Goal: Task Accomplishment & Management: Use online tool/utility

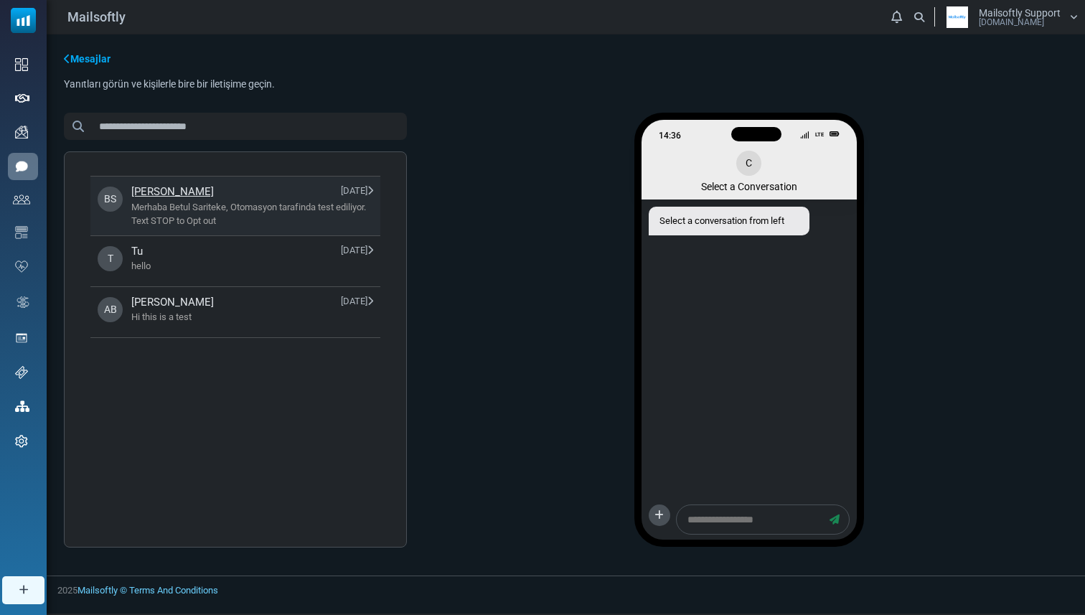
click at [362, 205] on span "Merhaba Betul Sariteke, Otomasyon tarafinda test ediliyor. Text STOP to Opt out" at bounding box center [252, 214] width 242 height 28
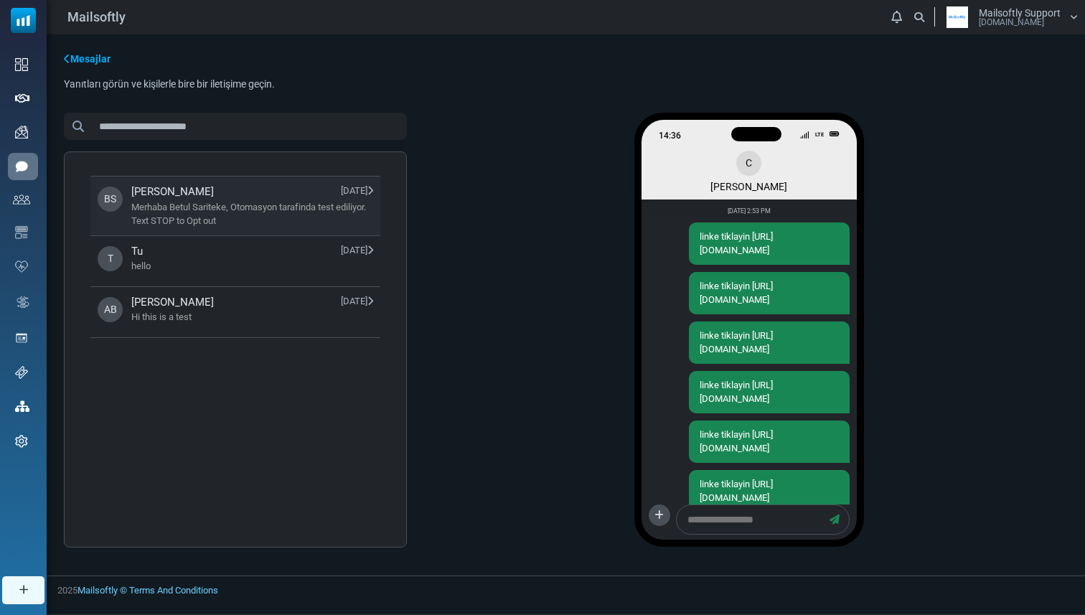
scroll to position [1945, 0]
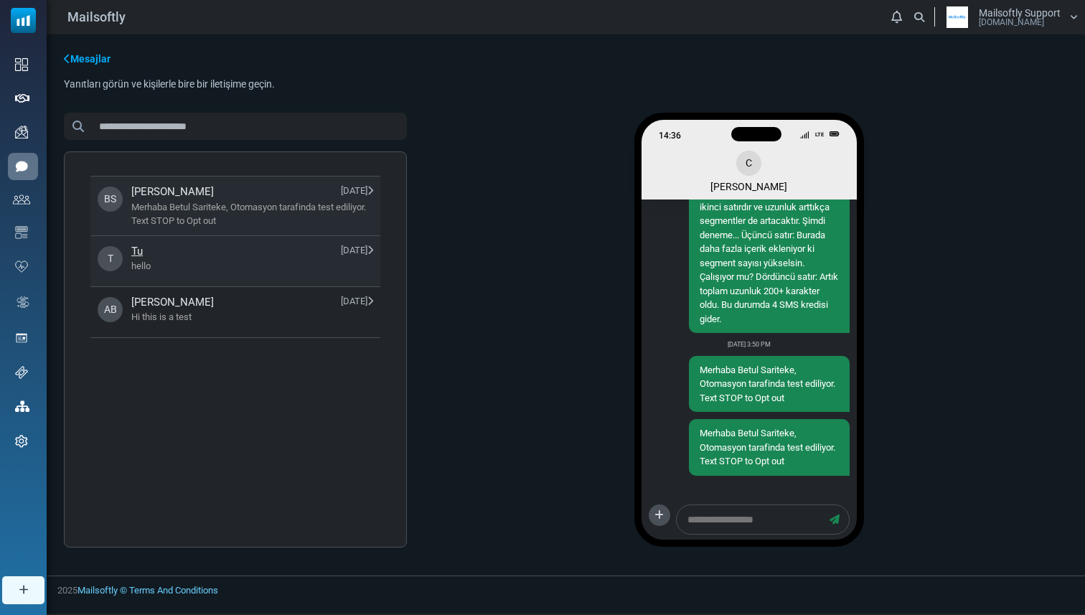
click at [358, 264] on span "hello" at bounding box center [252, 266] width 242 height 14
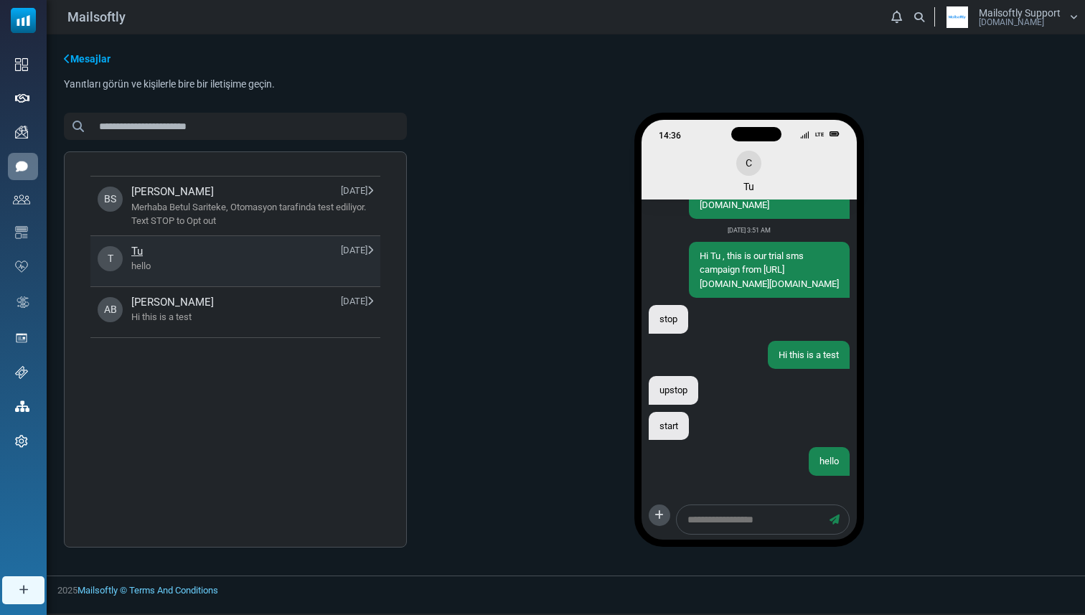
scroll to position [129, 0]
click at [358, 311] on span "Hi this is a test" at bounding box center [252, 317] width 242 height 14
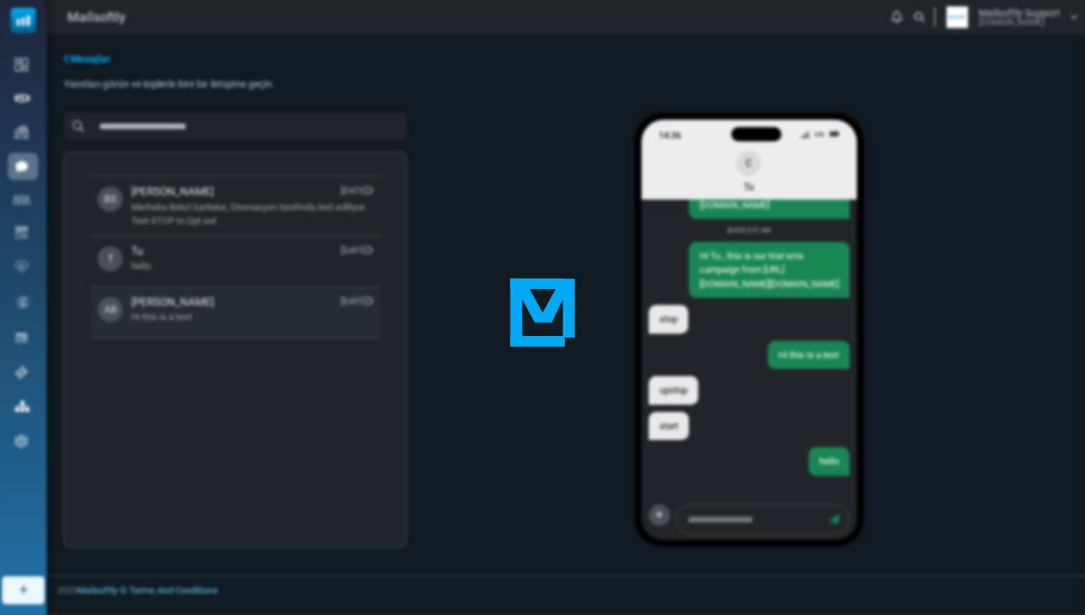
scroll to position [1071, 0]
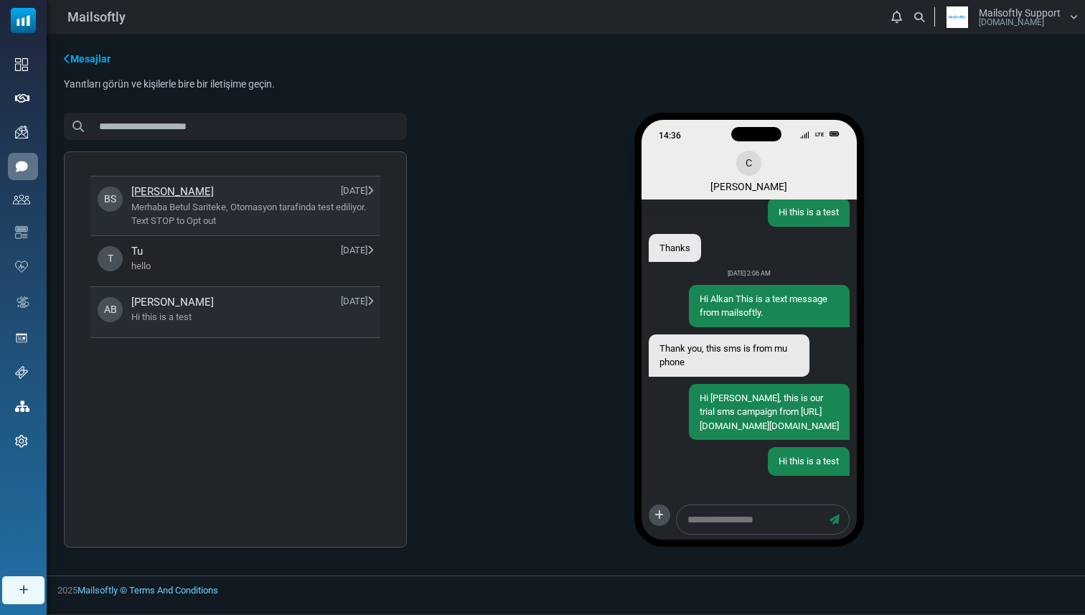
click at [350, 203] on span "Merhaba Betul Sariteke, Otomasyon tarafinda test ediliyor. Text STOP to Opt out" at bounding box center [252, 214] width 242 height 28
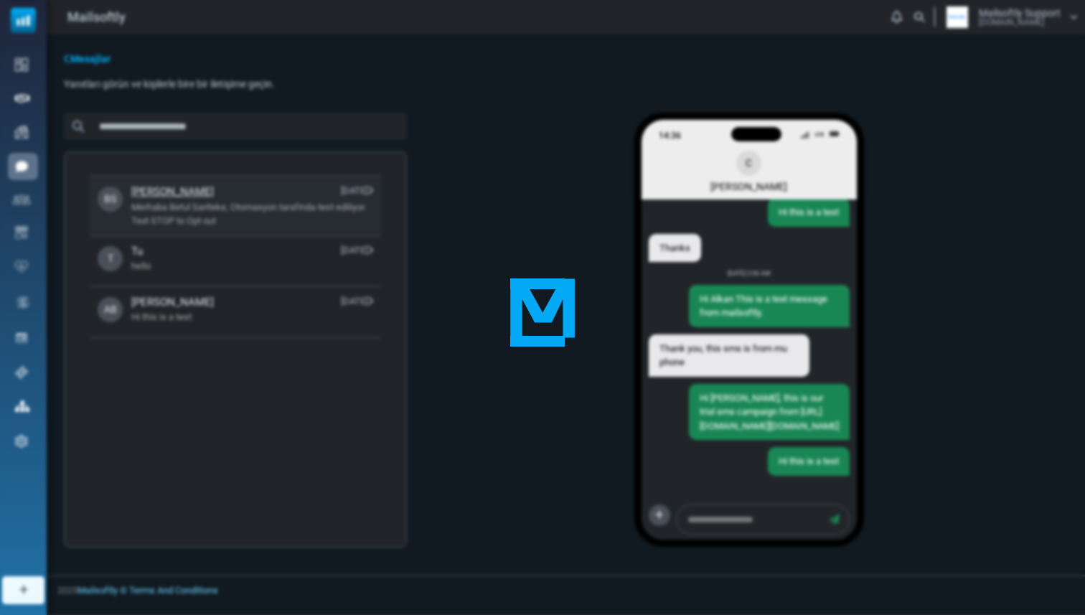
scroll to position [1945, 0]
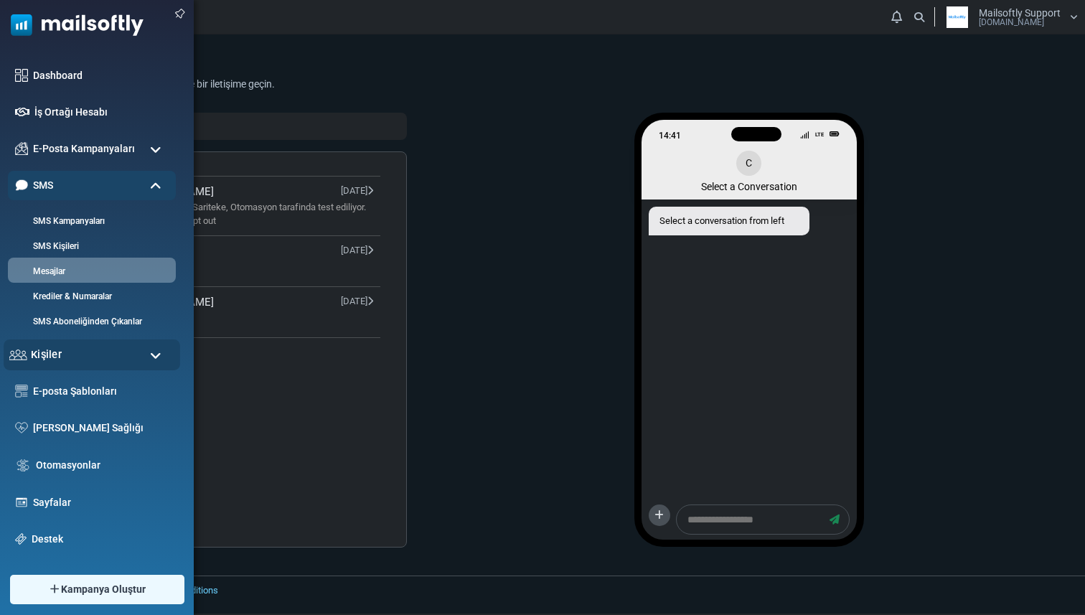
click at [52, 363] on div "Kişiler" at bounding box center [92, 354] width 176 height 31
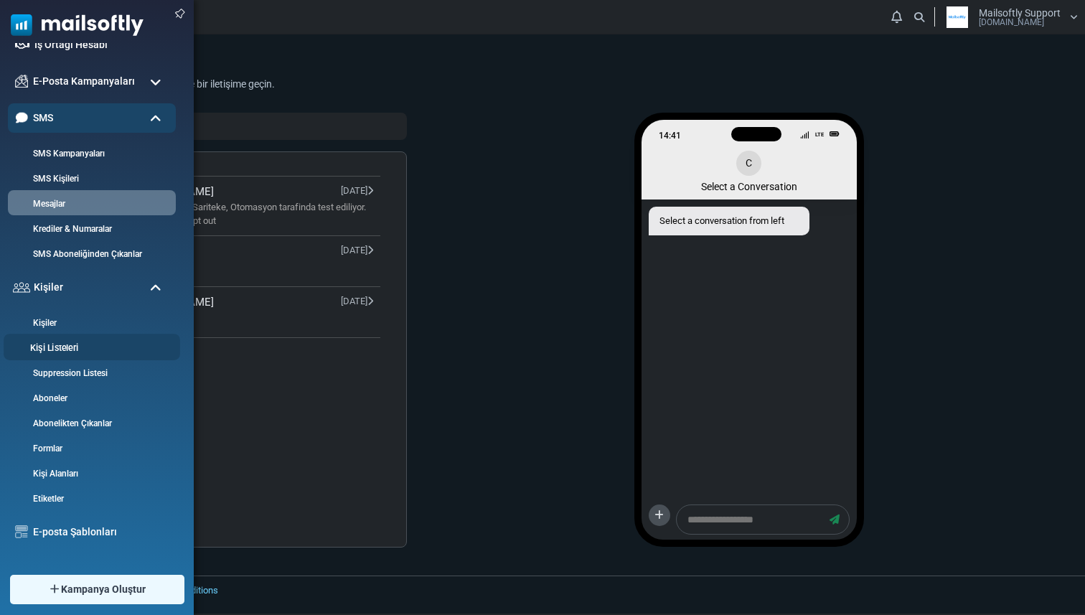
scroll to position [70, 0]
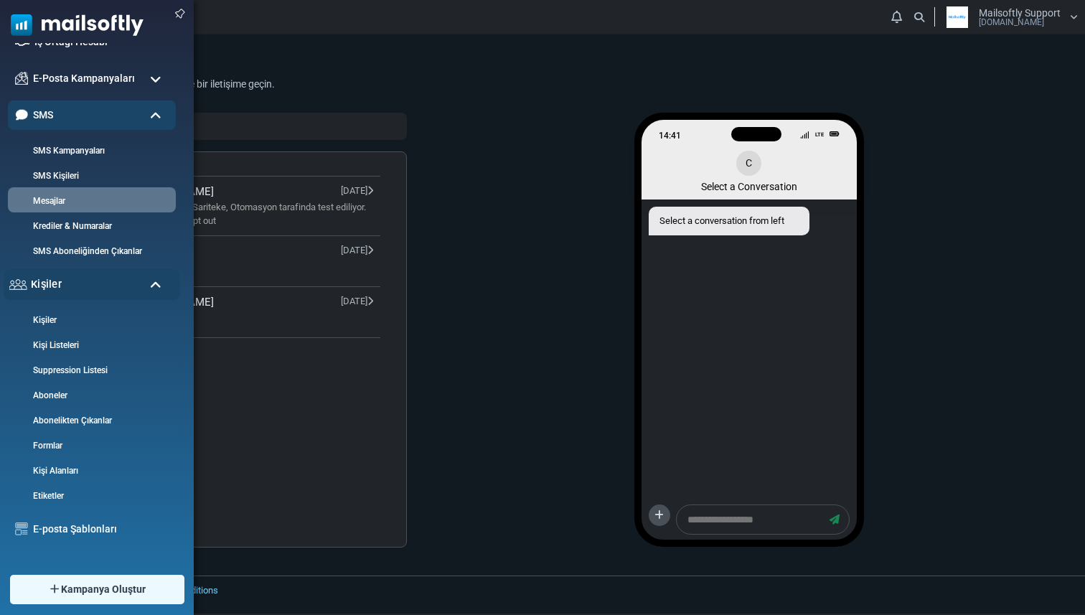
click at [72, 296] on div "Kişiler" at bounding box center [92, 284] width 176 height 31
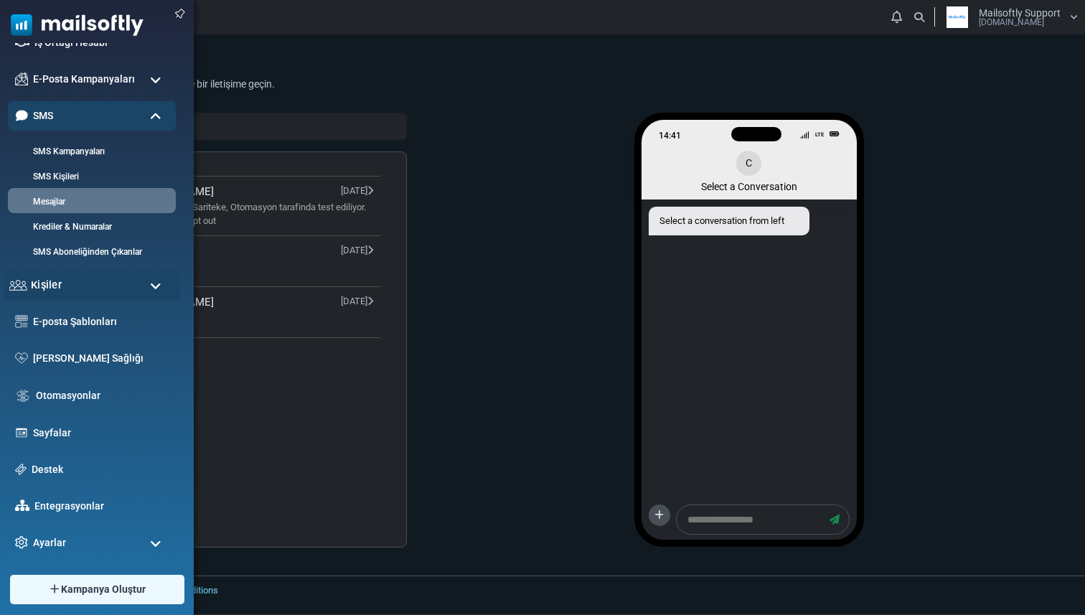
click at [73, 291] on div "Kişiler" at bounding box center [92, 285] width 176 height 31
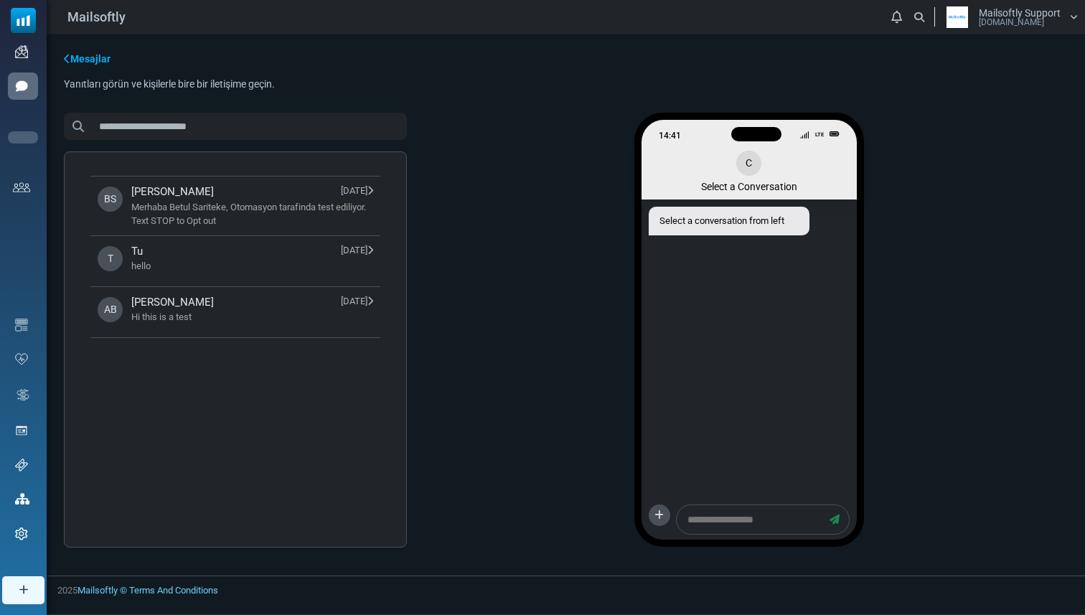
scroll to position [0, 0]
click at [986, 20] on span "Mailsoftly.Com" at bounding box center [1011, 22] width 65 height 9
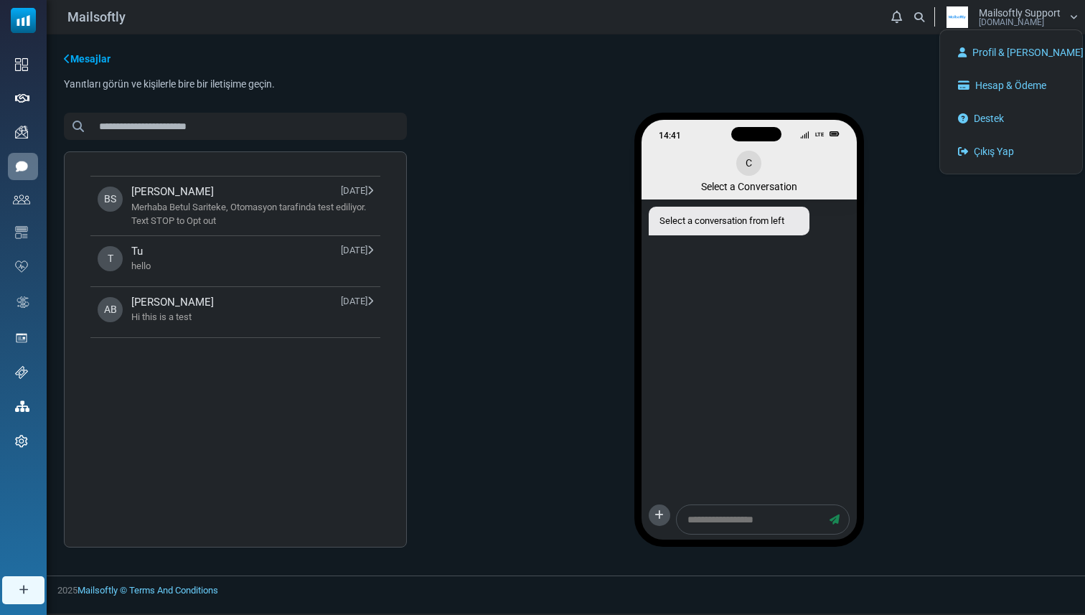
click at [844, 95] on div "Mesajlar Yanıtları görün ve kişilerle bire bir iletişime geçin. Tümünü Seç Kişi…" at bounding box center [566, 304] width 1038 height 541
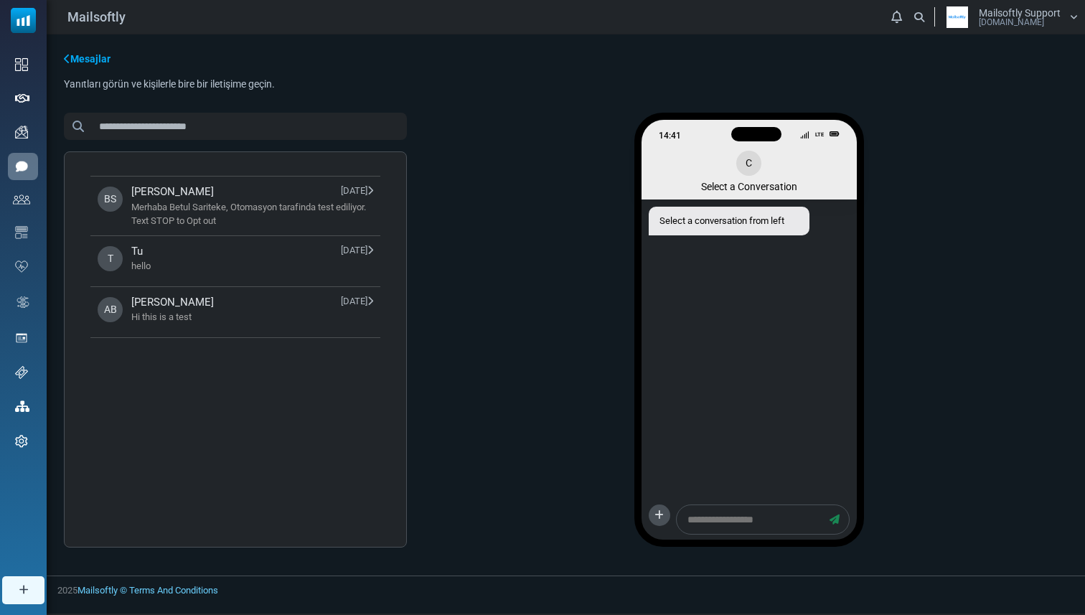
click at [1007, 18] on span "Mailsoftly.Com" at bounding box center [1011, 22] width 65 height 9
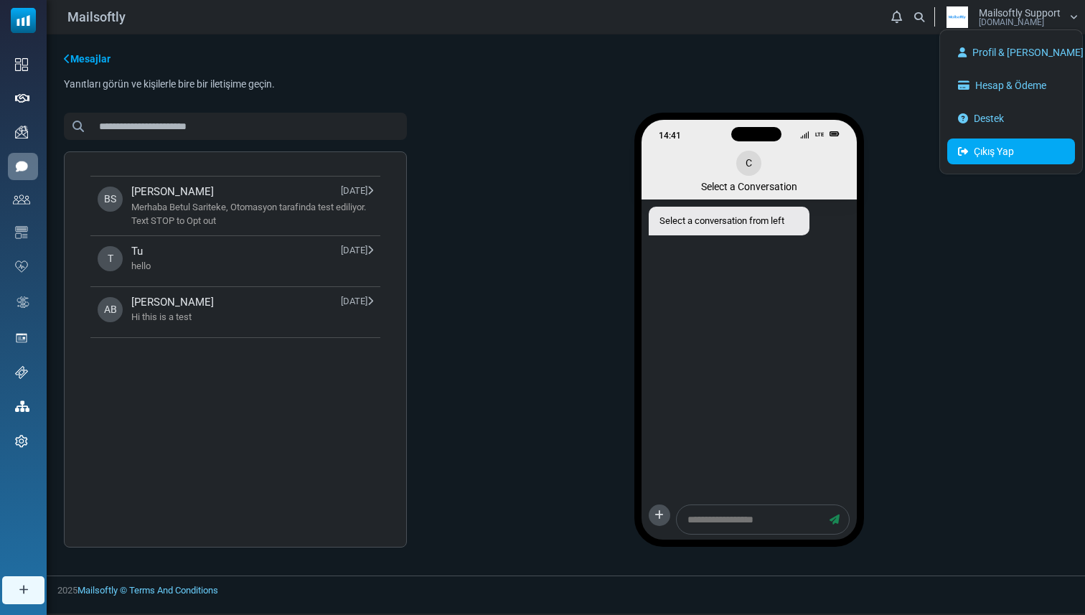
click at [997, 147] on link "Çıkış Yap" at bounding box center [1011, 151] width 128 height 26
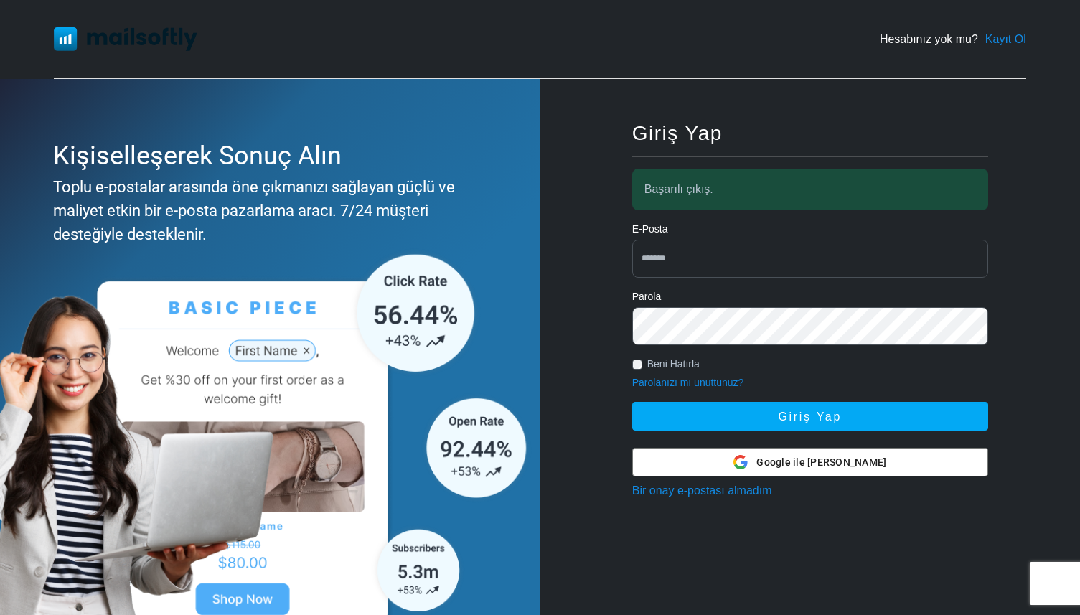
click at [669, 240] on input "email" at bounding box center [810, 259] width 356 height 38
type input "**********"
click at [632, 402] on button "Giriş Yap" at bounding box center [810, 416] width 356 height 29
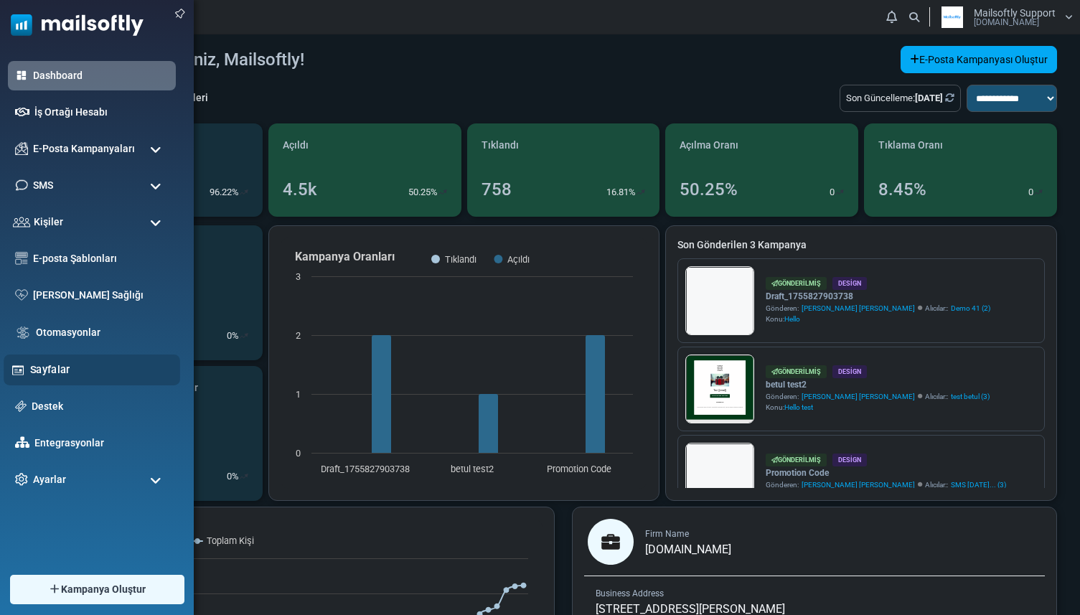
click at [57, 375] on link "Sayfalar" at bounding box center [101, 370] width 142 height 16
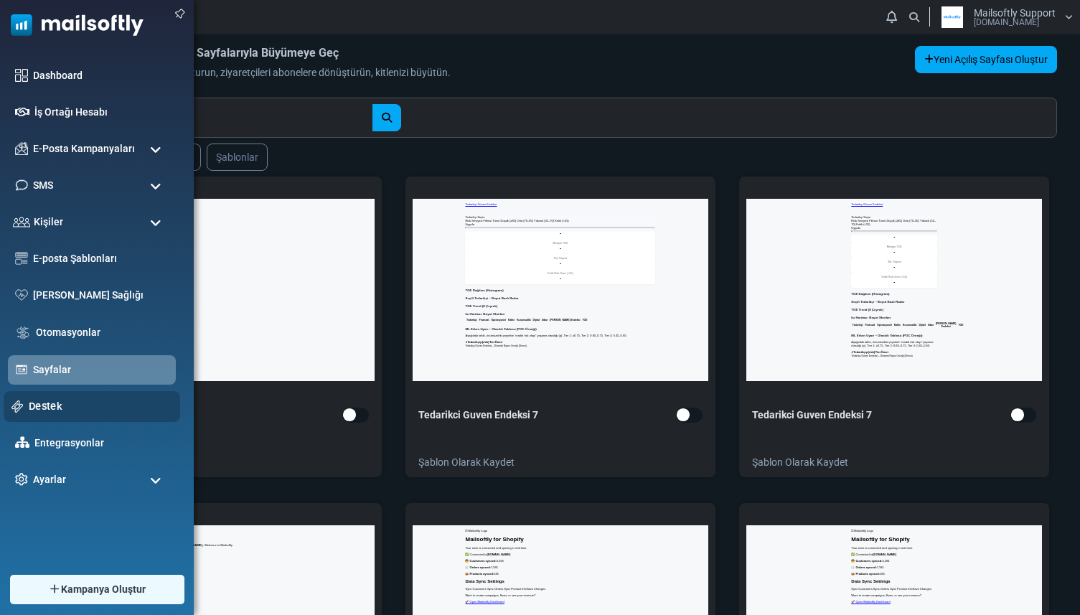
click at [34, 412] on link "Destek" at bounding box center [100, 406] width 143 height 16
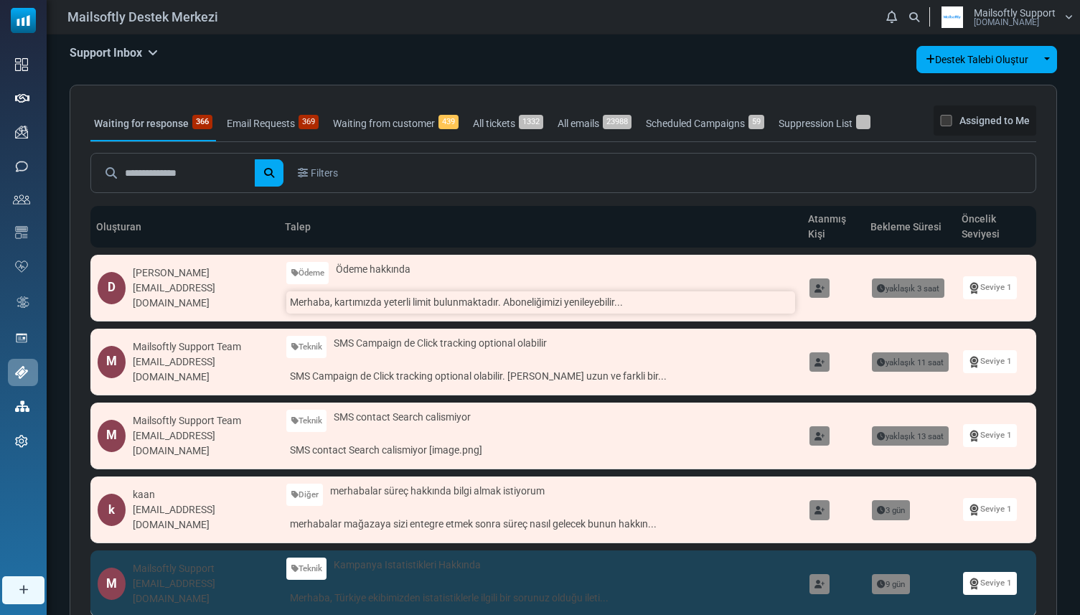
click at [520, 307] on link "Merhaba, kartımızda yeterli limit bulunmaktadır. Aboneliğimizi yenileyebilir..." at bounding box center [540, 302] width 509 height 22
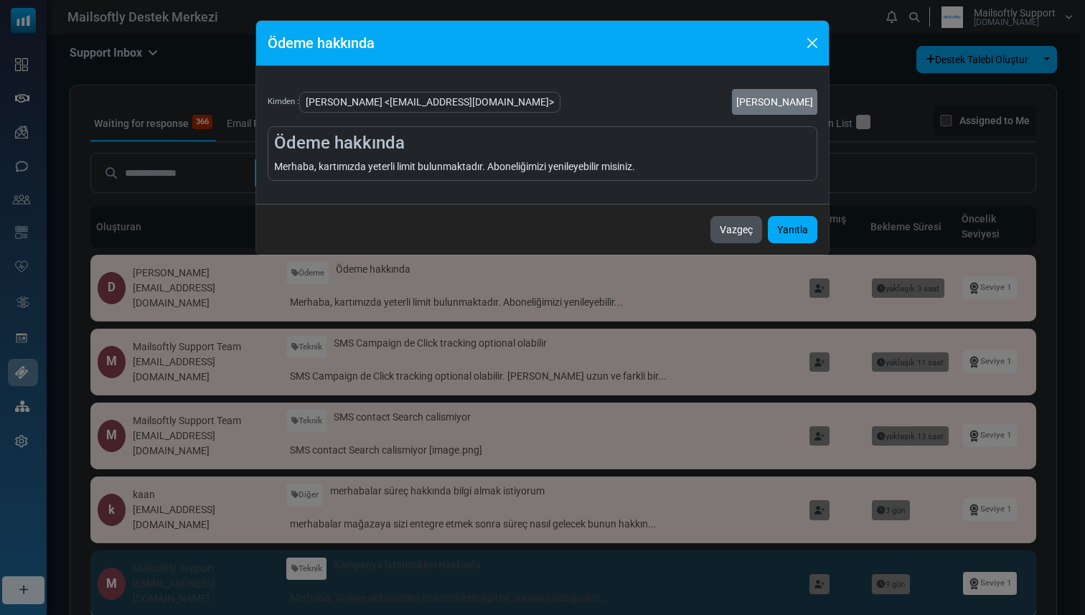
click at [738, 235] on button "Vazgeç" at bounding box center [736, 229] width 52 height 27
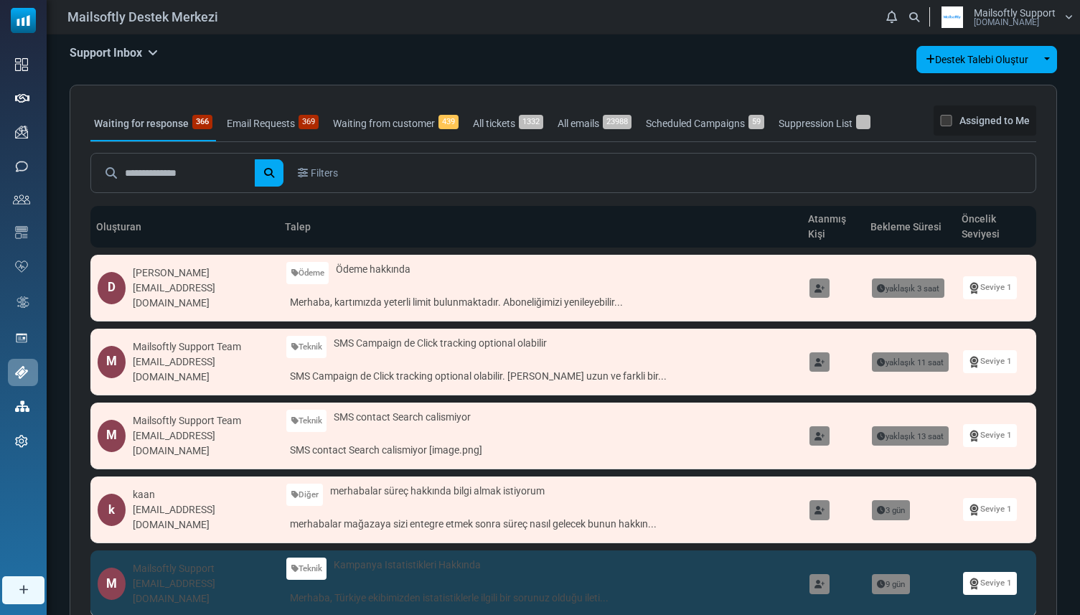
click at [158, 55] on icon at bounding box center [153, 52] width 10 height 11
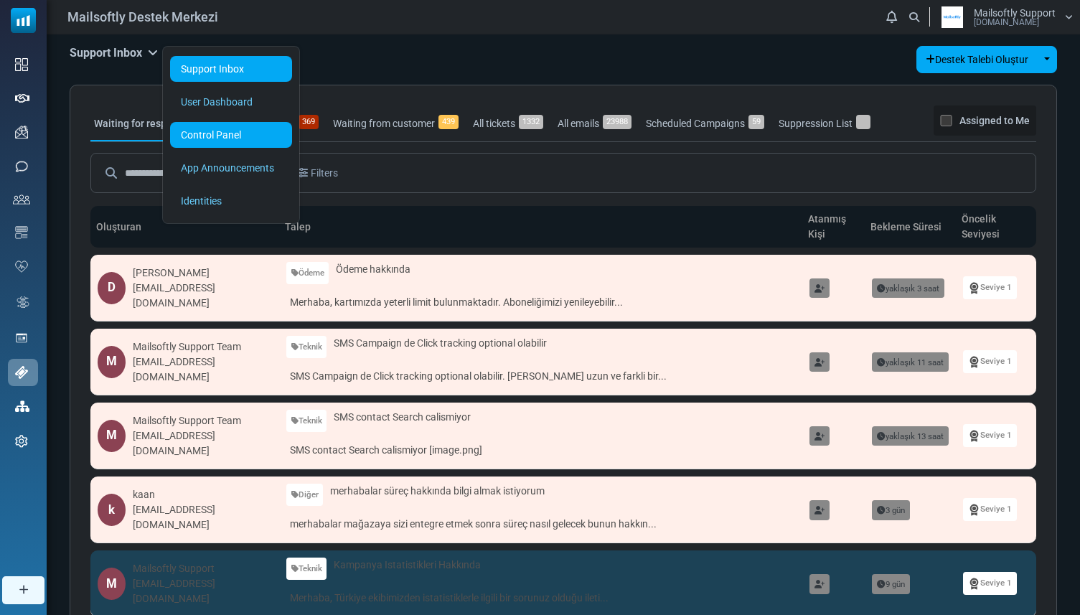
click at [212, 125] on link "Control Panel" at bounding box center [231, 135] width 122 height 26
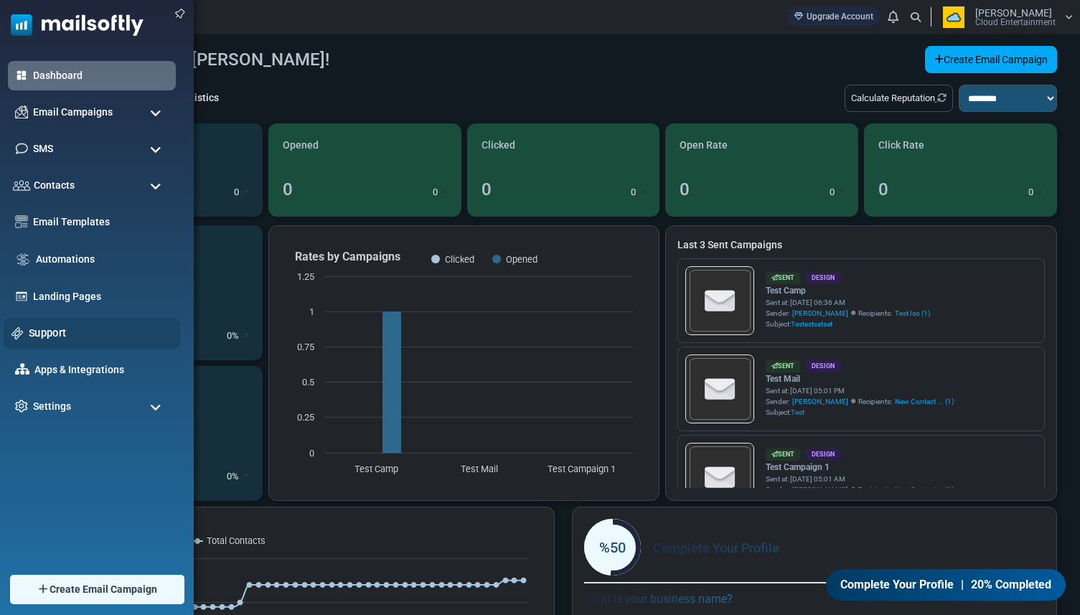
click at [37, 330] on link "Support" at bounding box center [100, 333] width 143 height 16
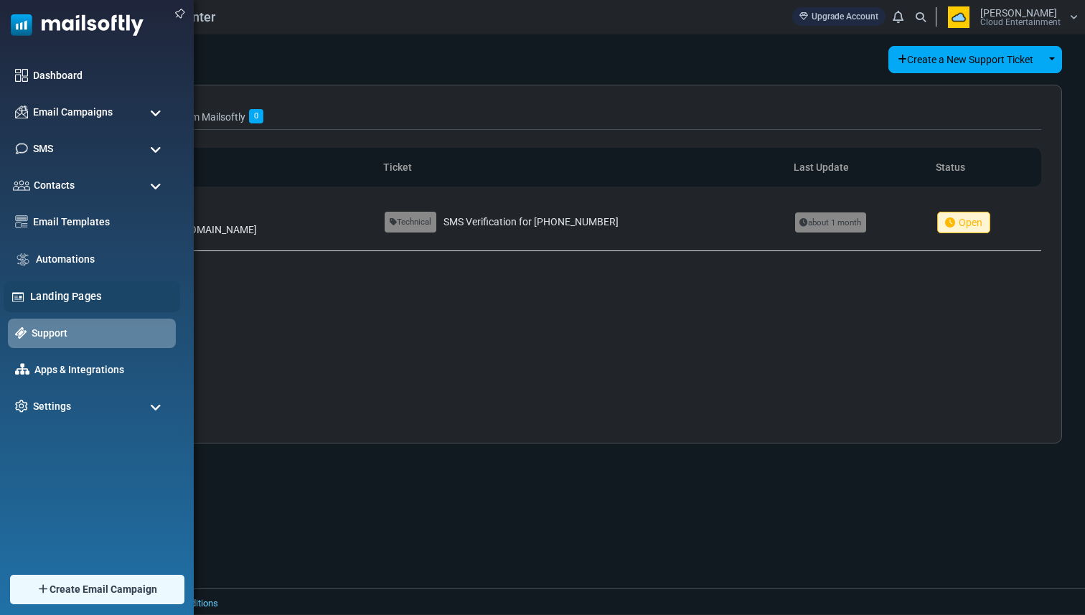
click at [39, 297] on link "Landing Pages" at bounding box center [101, 296] width 142 height 16
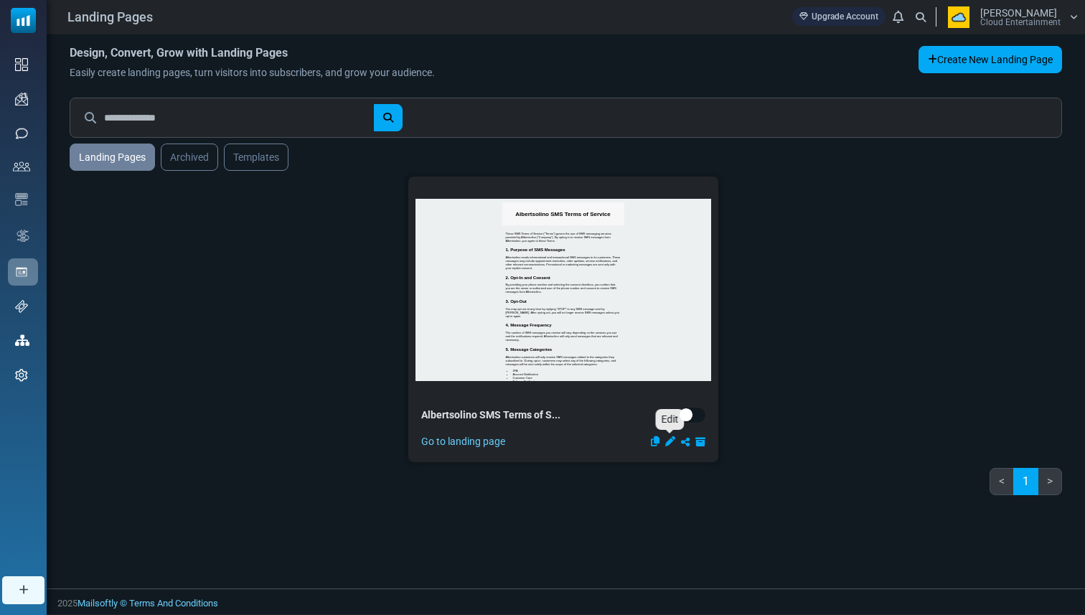
click at [668, 444] on icon "Edit" at bounding box center [670, 441] width 10 height 10
click at [491, 446] on link "Go to landing page" at bounding box center [463, 441] width 84 height 15
